Goal: Transaction & Acquisition: Subscribe to service/newsletter

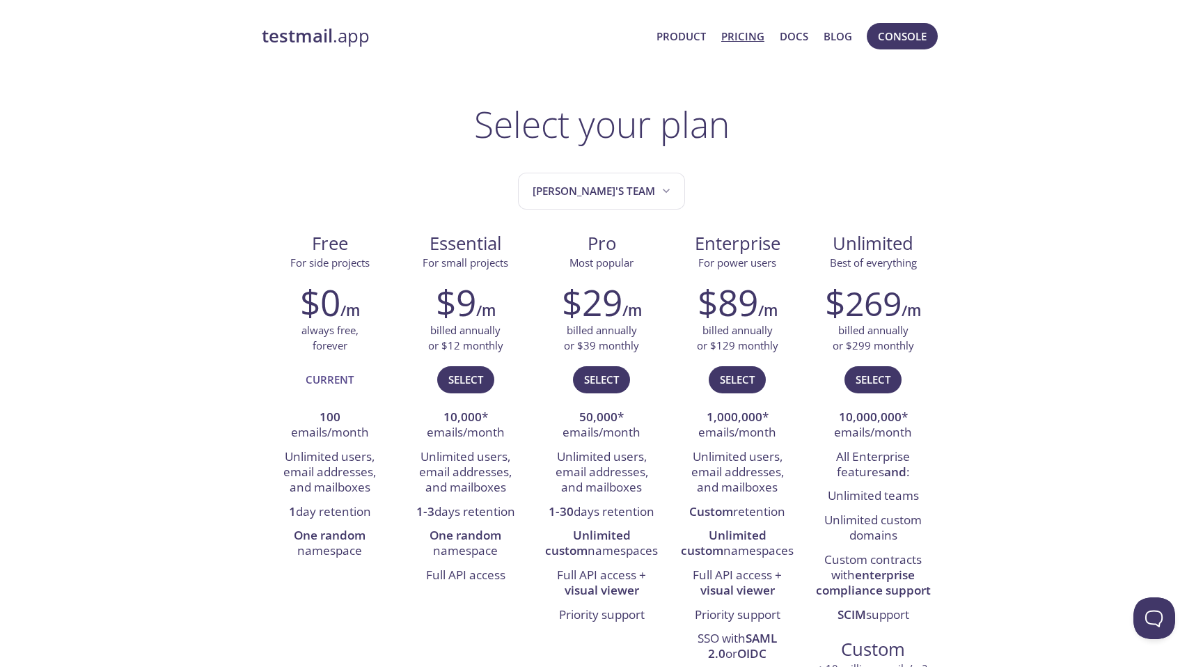
scroll to position [17, 0]
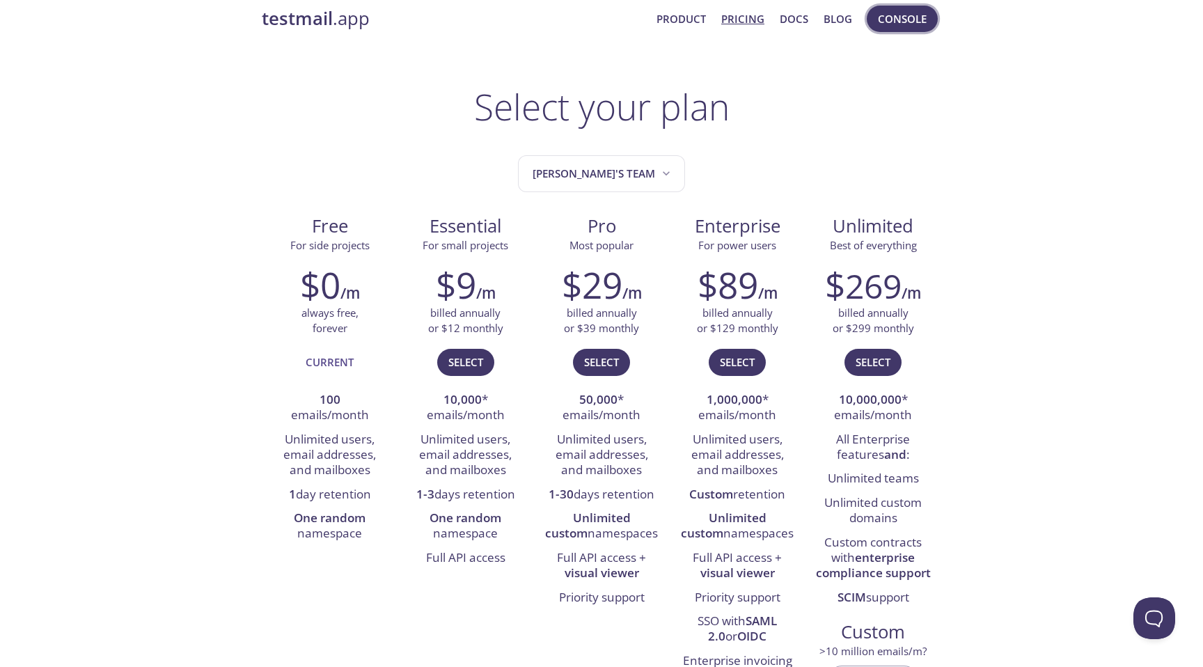
click at [903, 23] on span "Console" at bounding box center [902, 19] width 49 height 18
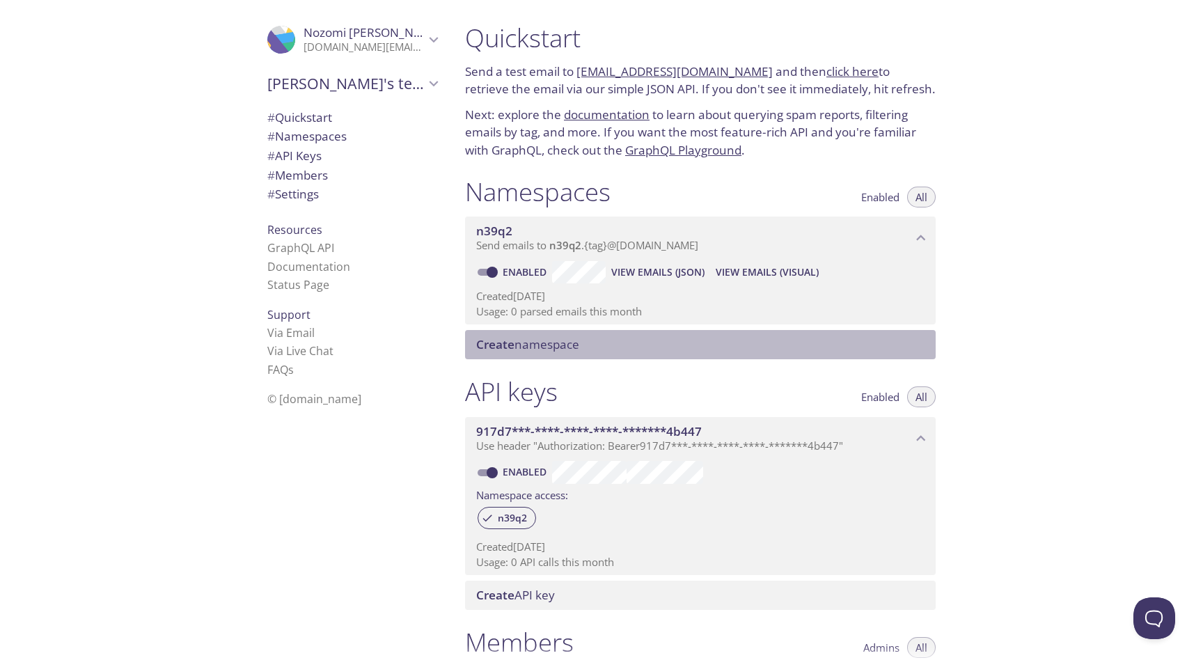
click at [650, 331] on div "Create namespace" at bounding box center [700, 344] width 471 height 29
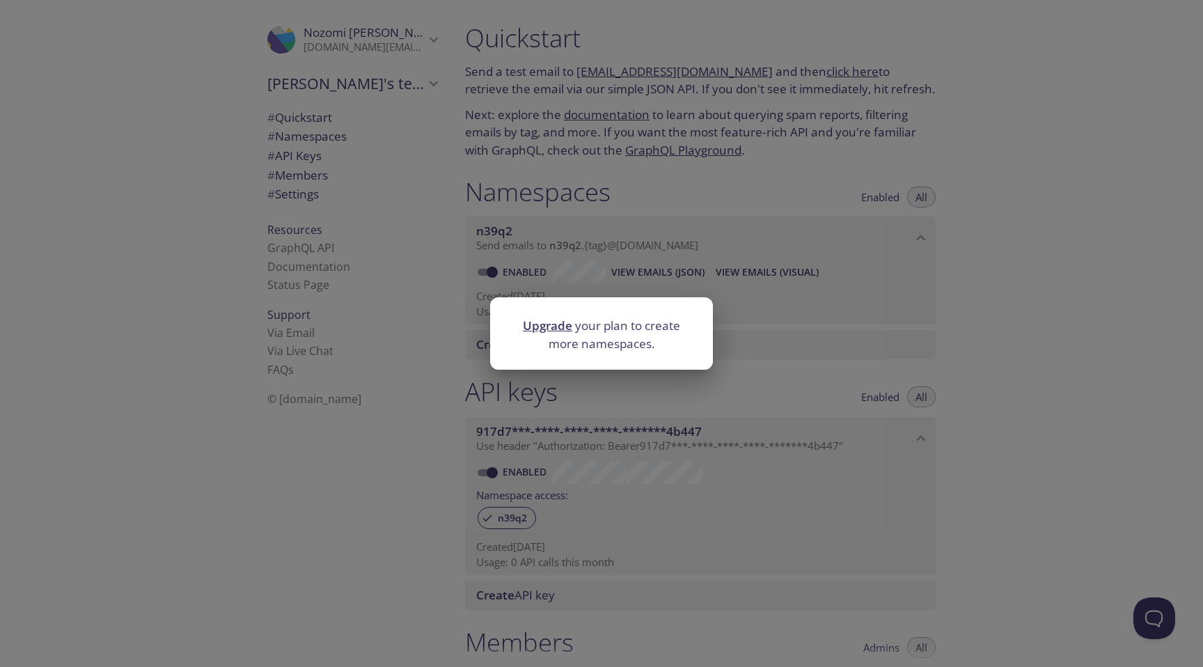
click at [750, 308] on div "Upgrade your plan to create more namespaces." at bounding box center [601, 333] width 1203 height 667
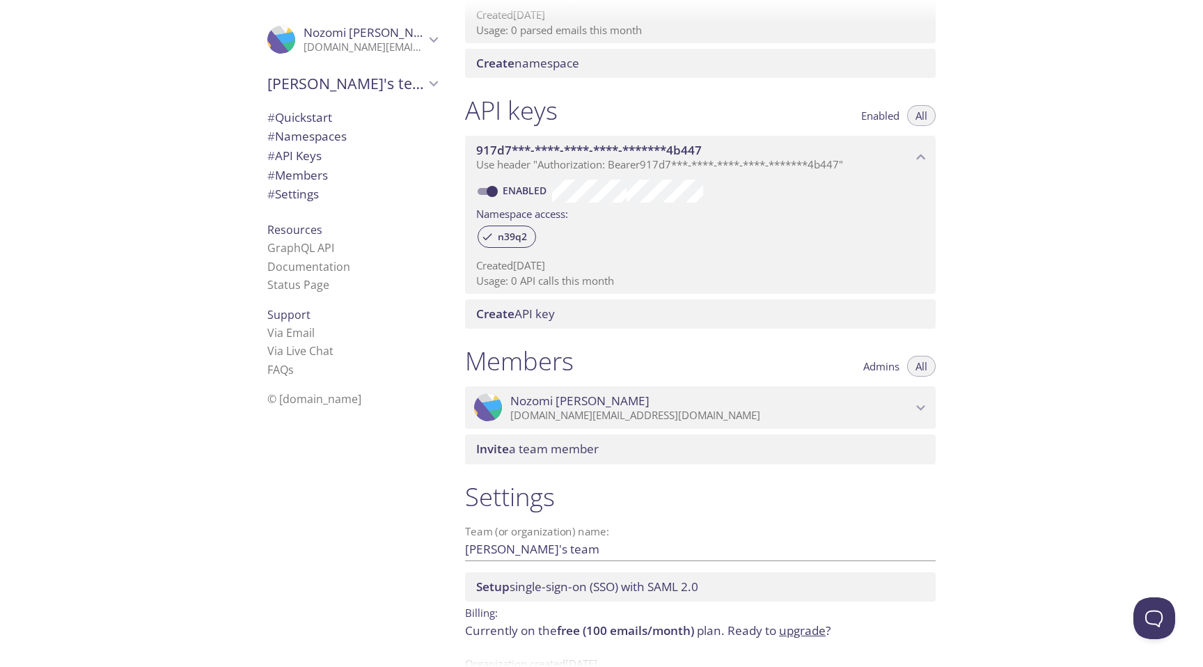
scroll to position [323, 0]
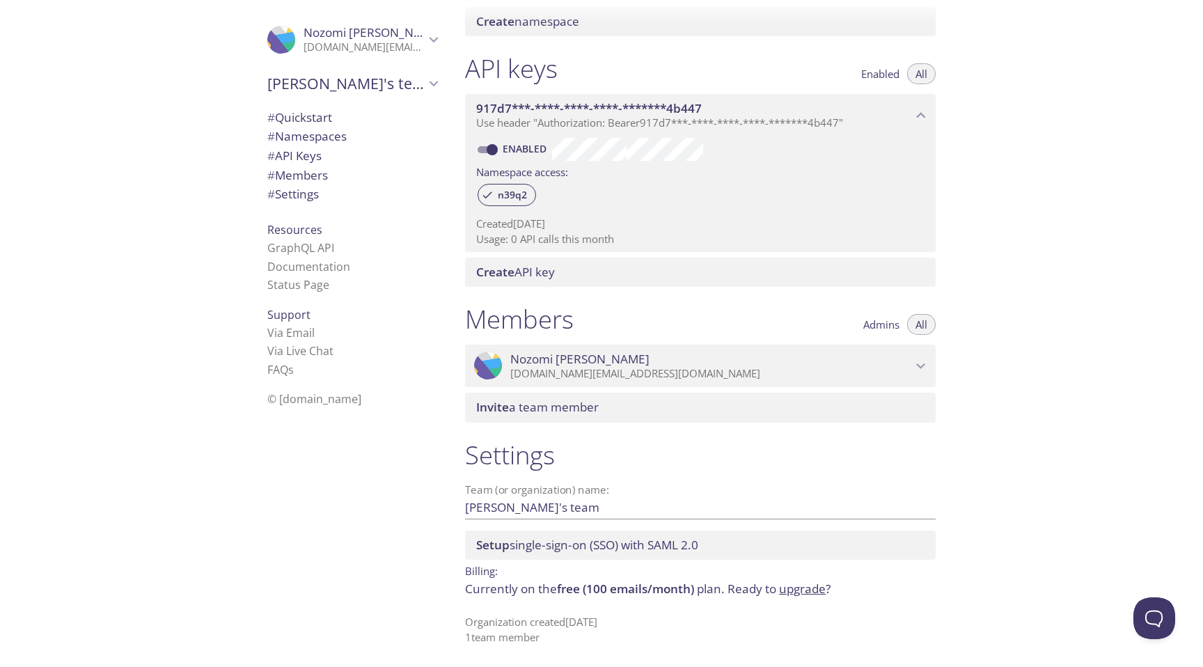
click at [796, 591] on link "upgrade" at bounding box center [802, 589] width 47 height 16
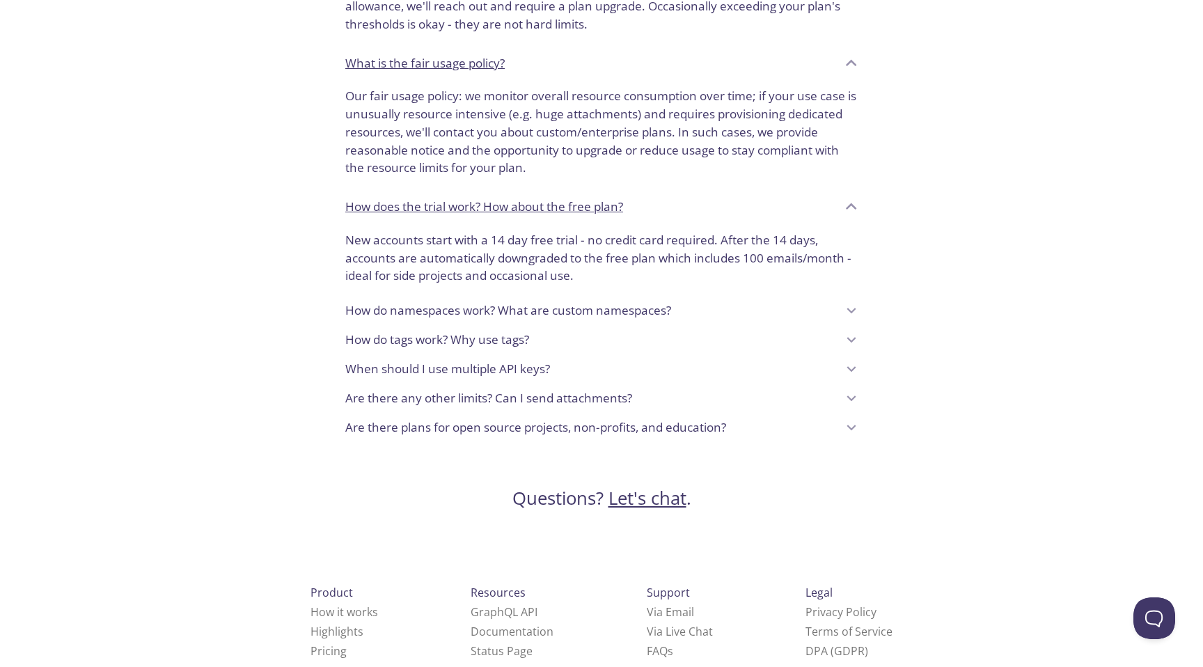
scroll to position [1078, 0]
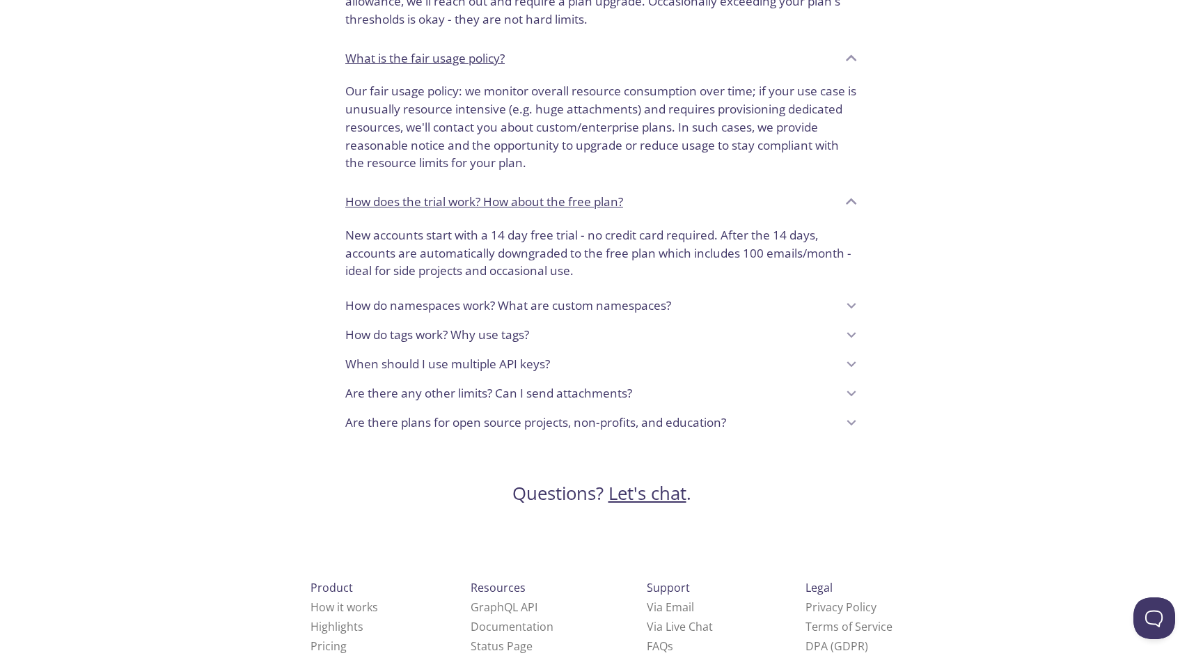
click at [691, 430] on p "Are there plans for open source projects, non-profits, and education?" at bounding box center [535, 423] width 381 height 18
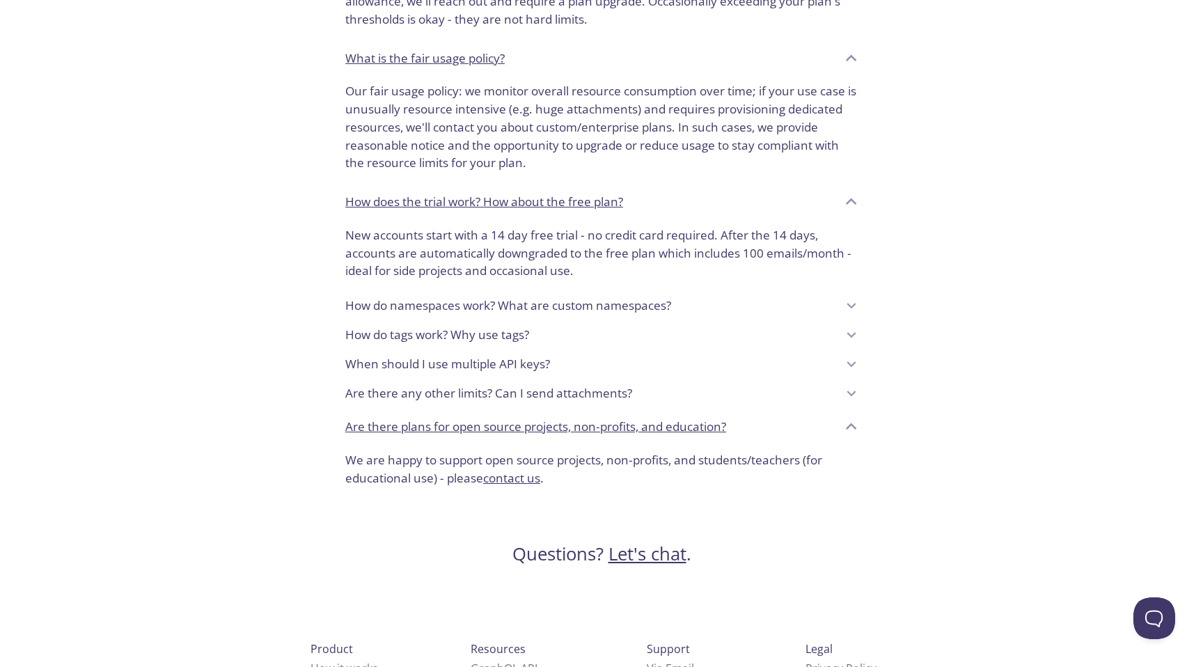
click at [691, 430] on p "Are there plans for open source projects, non-profits, and education?" at bounding box center [535, 427] width 381 height 18
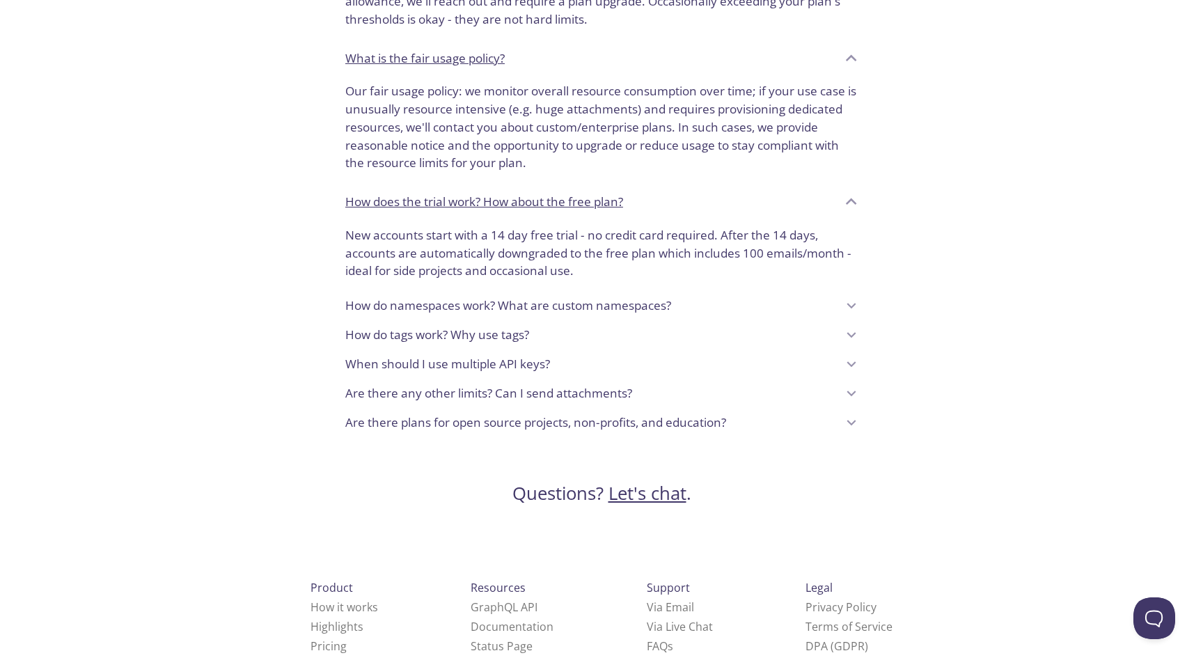
scroll to position [1106, 0]
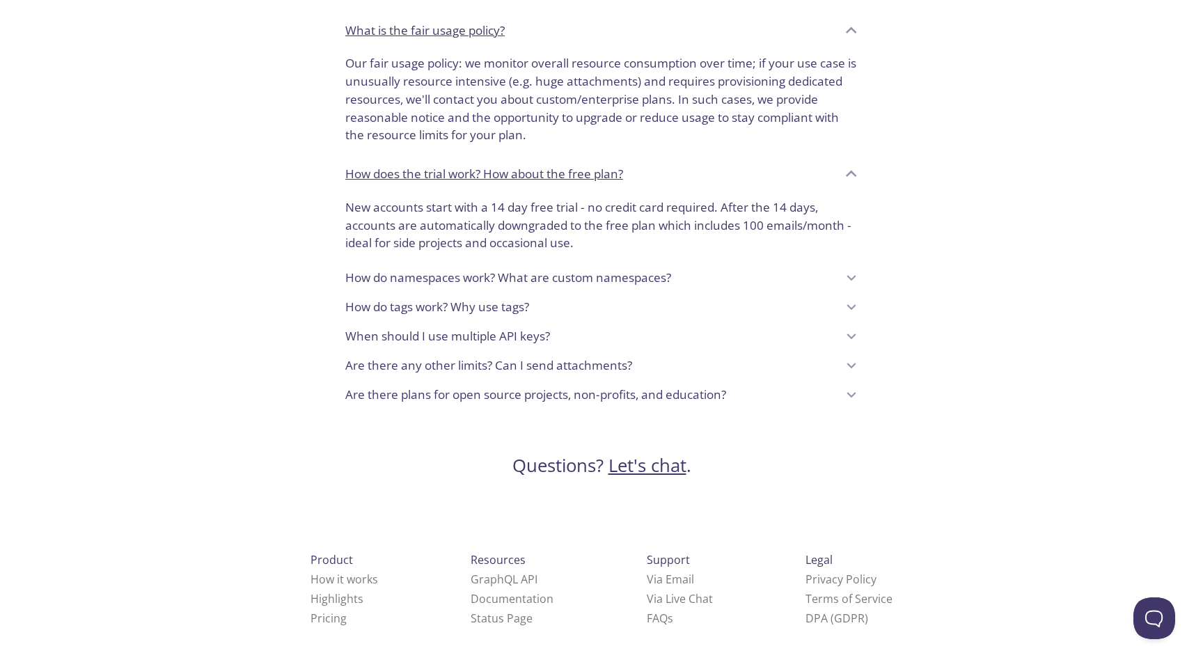
click at [628, 397] on p "Are there plans for open source projects, non-profits, and education?" at bounding box center [535, 395] width 381 height 18
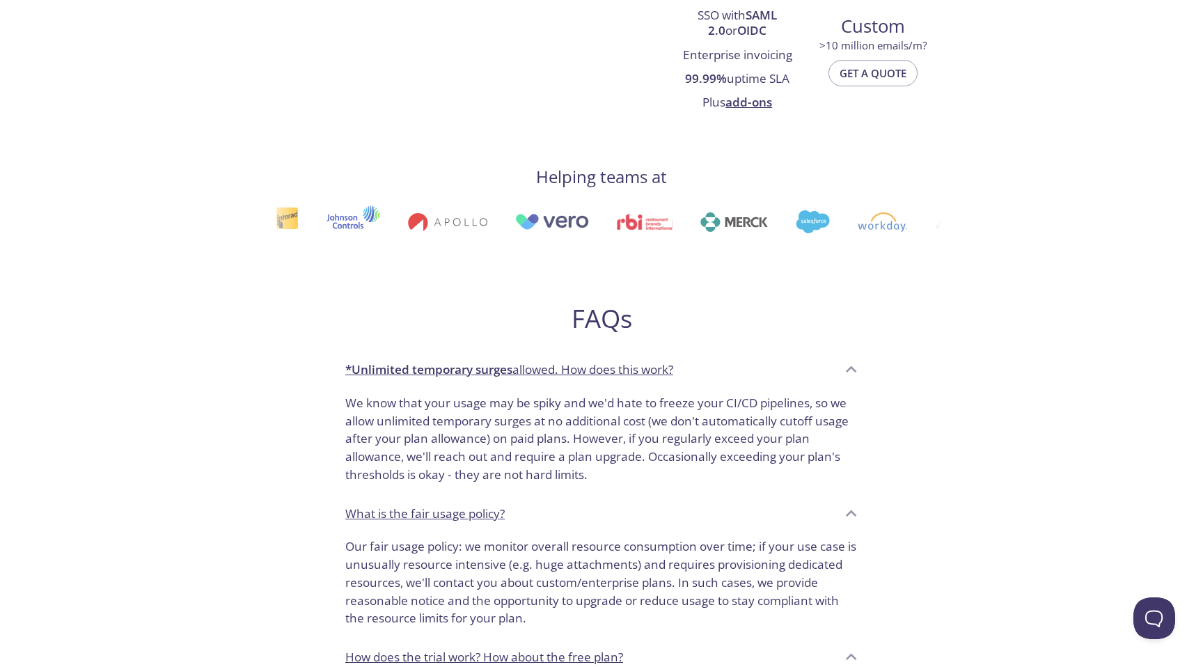
scroll to position [0, 0]
